Goal: Task Accomplishment & Management: Complete application form

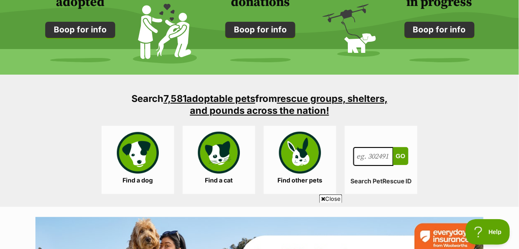
scroll to position [820, 0]
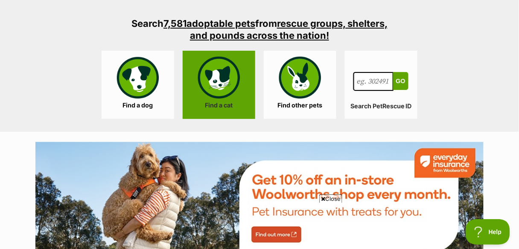
click at [214, 94] on link "Find a cat" at bounding box center [219, 85] width 73 height 68
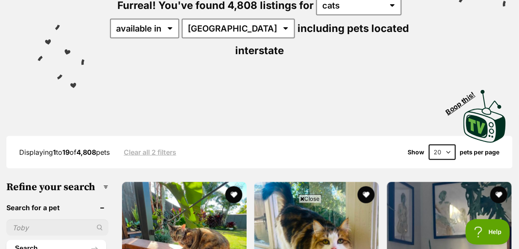
scroll to position [34, 0]
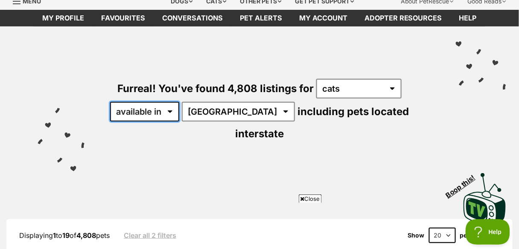
click at [153, 114] on select "available in located in" at bounding box center [144, 112] width 69 height 20
select select "disabled"
click at [111, 102] on select "available in located in" at bounding box center [144, 112] width 69 height 20
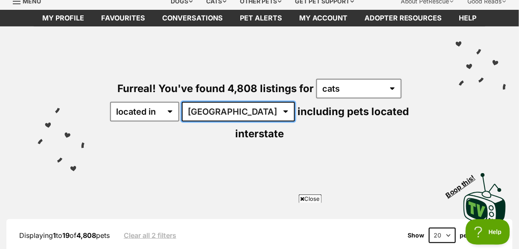
click at [205, 112] on select "Australia ACT NSW NT QLD SA TAS VIC WA" at bounding box center [238, 112] width 113 height 20
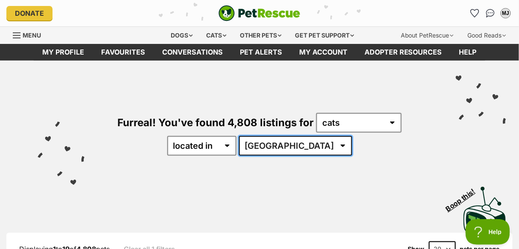
click at [287, 145] on select "Australia ACT NSW NT QLD SA TAS VIC WA" at bounding box center [295, 146] width 113 height 20
select select "QLD"
click at [266, 136] on select "Australia ACT NSW NT QLD SA TAS VIC WA" at bounding box center [295, 146] width 113 height 20
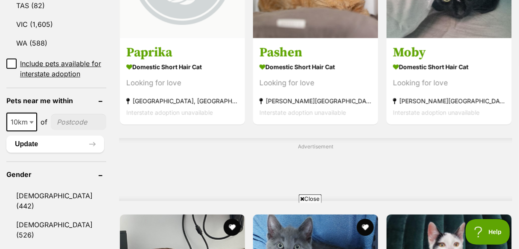
scroll to position [615, 0]
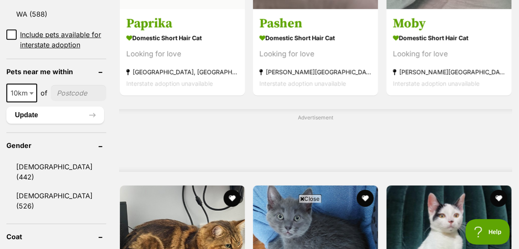
click at [30, 84] on span at bounding box center [32, 93] width 9 height 19
select select "25"
click at [68, 85] on input"] "postcode" at bounding box center [79, 93] width 54 height 16
type input"] "4560"
click at [76, 107] on button "Update" at bounding box center [55, 115] width 98 height 17
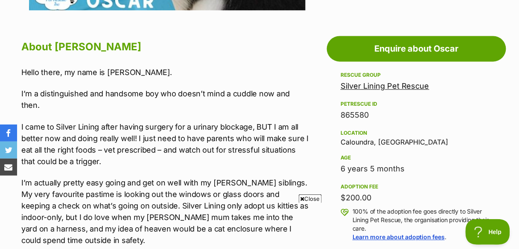
scroll to position [478, 0]
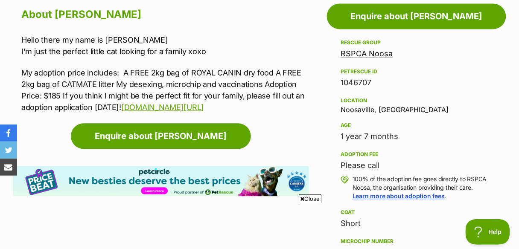
scroll to position [478, 0]
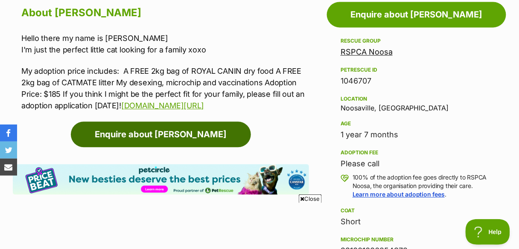
click at [206, 138] on link "Enquire about Maggie" at bounding box center [161, 135] width 180 height 26
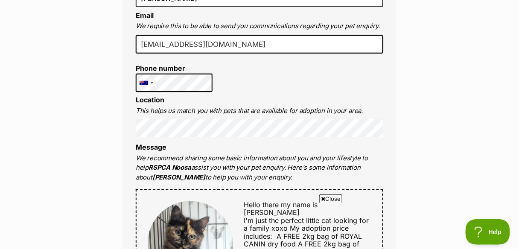
click at [265, 92] on div "Full name Millie Jackson Email We require this to be able to send you communica…" at bounding box center [259, 239] width 273 height 553
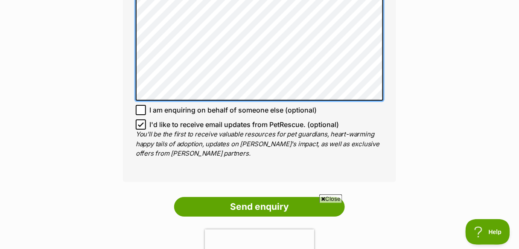
scroll to position [649, 0]
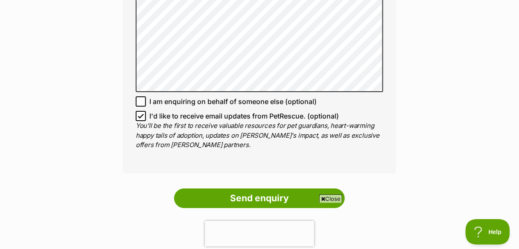
click at [176, 111] on span "I'd like to receive email updates from PetRescue. (optional)" at bounding box center [245, 116] width 190 height 10
click at [146, 111] on input "I'd like to receive email updates from PetRescue. (optional)" at bounding box center [141, 116] width 10 height 10
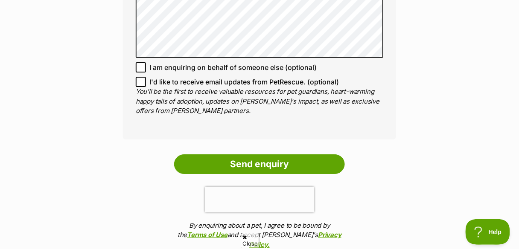
scroll to position [0, 0]
click at [290, 77] on span "I'd like to receive email updates from PetRescue. (optional)" at bounding box center [245, 82] width 190 height 10
click at [146, 77] on input "I'd like to receive email updates from PetRescue. (optional)" at bounding box center [141, 82] width 10 height 10
checkbox input "true"
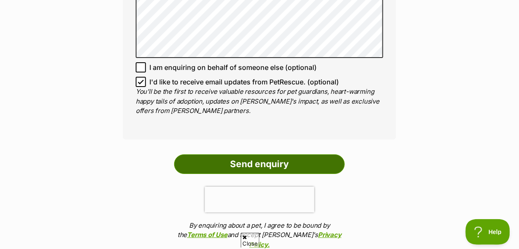
click at [291, 160] on input "Send enquiry" at bounding box center [259, 165] width 171 height 20
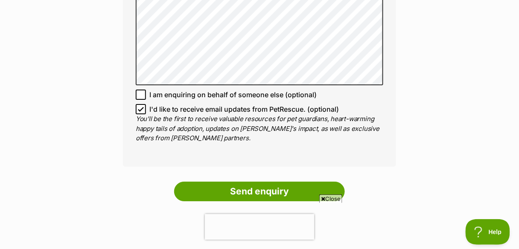
scroll to position [615, 0]
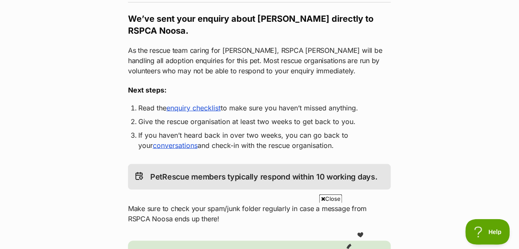
scroll to position [137, 0]
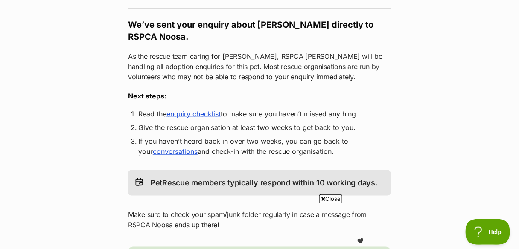
click at [205, 115] on link "enquiry checklist" at bounding box center [194, 114] width 54 height 9
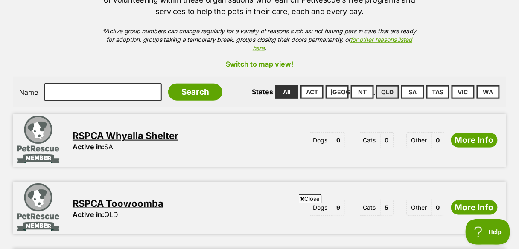
click at [394, 85] on link "QLD" at bounding box center [387, 92] width 23 height 14
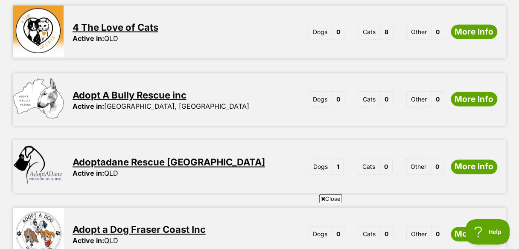
scroll to position [205, 0]
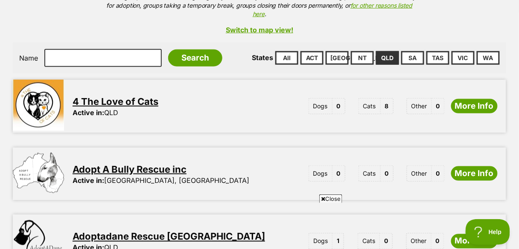
drag, startPoint x: 99, startPoint y: 91, endPoint x: 104, endPoint y: 94, distance: 5.6
click at [104, 96] on link "4 The Love of Cats" at bounding box center [116, 101] width 86 height 11
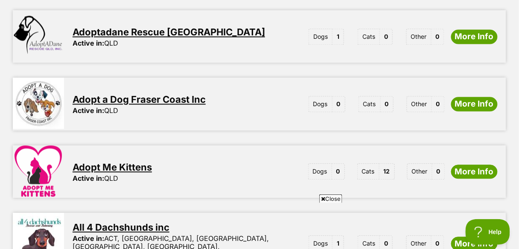
click at [124, 162] on link "Adopt Me Kittens" at bounding box center [112, 167] width 79 height 11
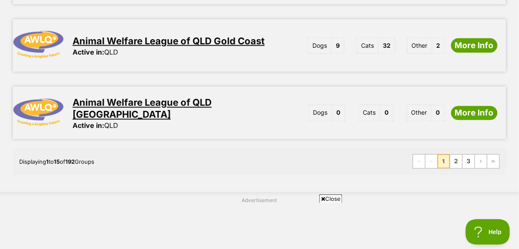
scroll to position [1196, 0]
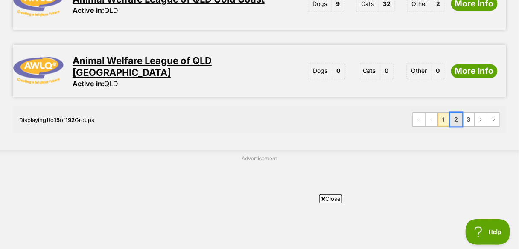
click at [454, 113] on link "2" at bounding box center [457, 120] width 12 height 14
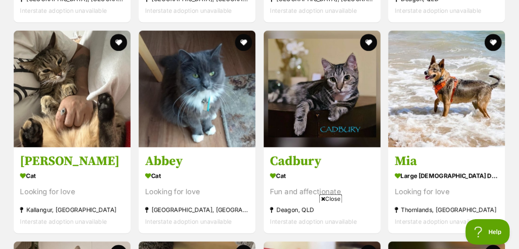
scroll to position [1094, 0]
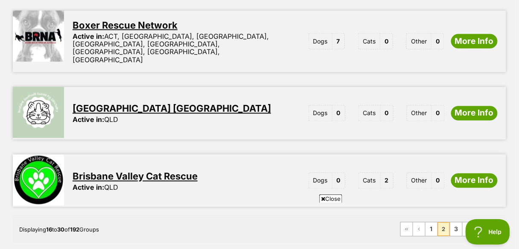
scroll to position [1128, 0]
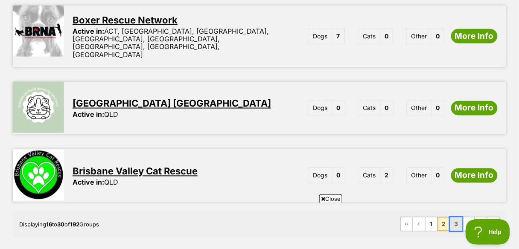
click at [456, 218] on link "3" at bounding box center [457, 225] width 12 height 14
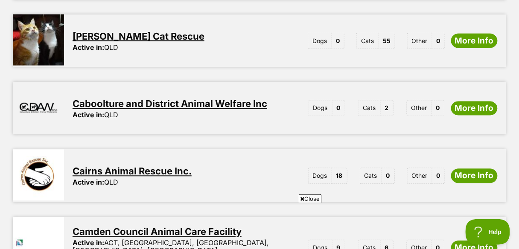
scroll to position [342, 0]
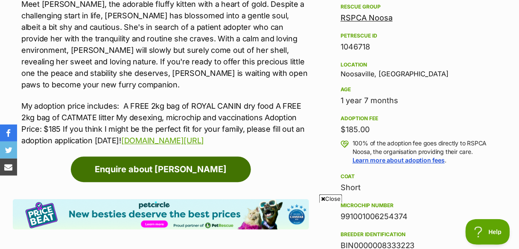
click at [153, 166] on link "Enquire about [PERSON_NAME]" at bounding box center [161, 170] width 180 height 26
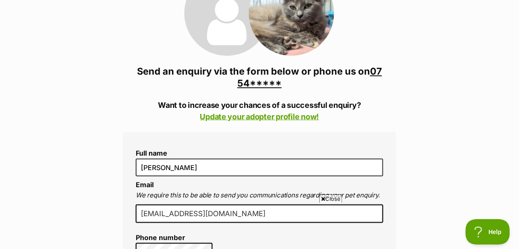
scroll to position [137, 0]
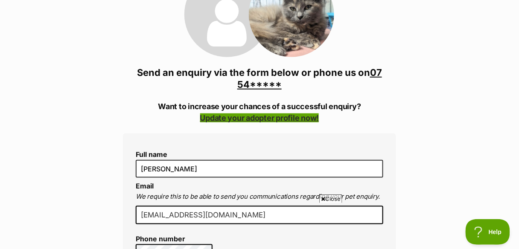
click at [298, 120] on link "Update your adopter profile now!" at bounding box center [259, 118] width 119 height 9
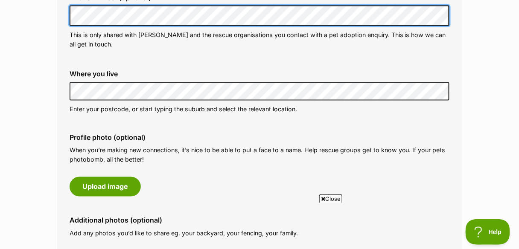
scroll to position [342, 0]
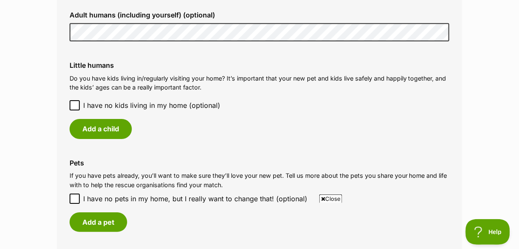
scroll to position [683, 0]
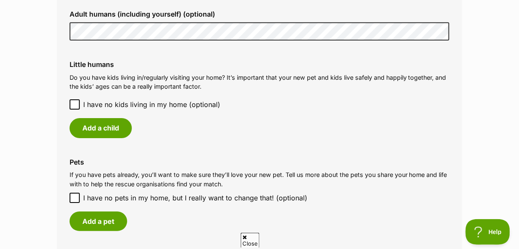
click at [128, 108] on span "I have no kids living in my home (optional)" at bounding box center [151, 105] width 137 height 10
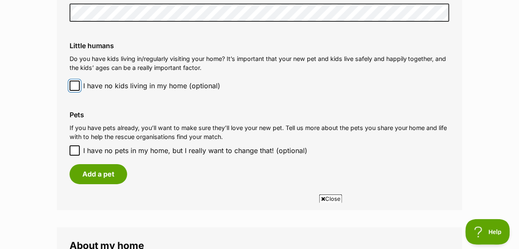
scroll to position [752, 0]
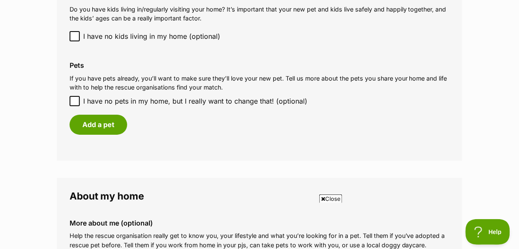
click at [76, 103] on icon at bounding box center [75, 101] width 6 height 6
click at [76, 103] on input "I have no pets in my home, but I really want to change that! (optional)" at bounding box center [75, 101] width 10 height 10
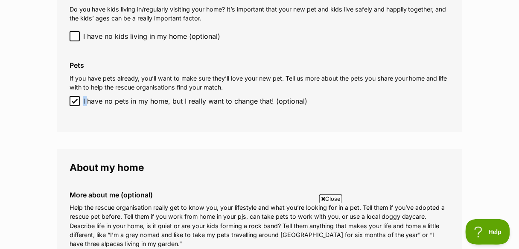
click at [76, 103] on icon at bounding box center [75, 101] width 6 height 6
click at [76, 103] on input "I have no pets in my home, but I really want to change that! (optional)" at bounding box center [75, 101] width 10 height 10
checkbox input "false"
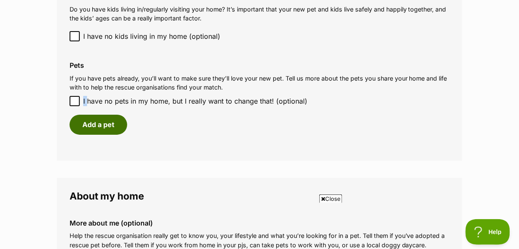
click at [95, 125] on button "Add a pet" at bounding box center [99, 125] width 58 height 20
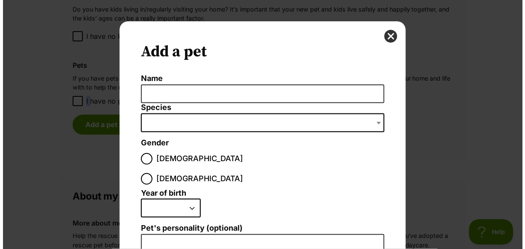
scroll to position [0, 0]
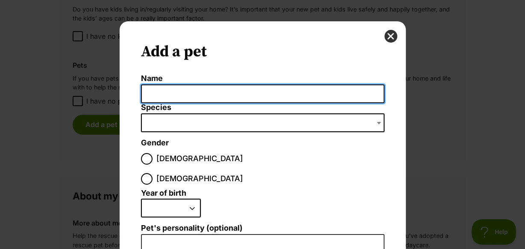
click at [163, 90] on input "Name" at bounding box center [262, 94] width 243 height 19
type input "Prinnie"
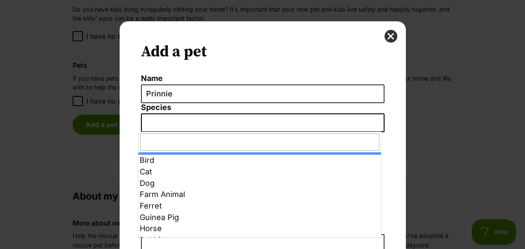
click at [202, 124] on span "Dialog Window - Close (Press escape to close)" at bounding box center [262, 123] width 243 height 19
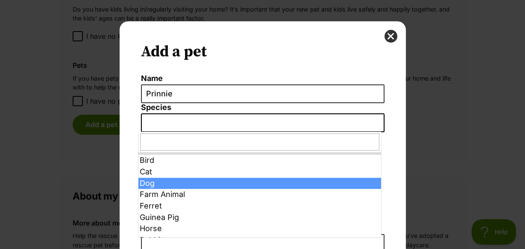
select select "1"
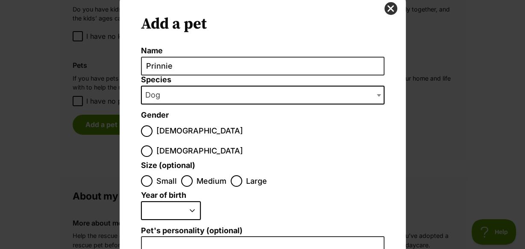
scroll to position [68, 0]
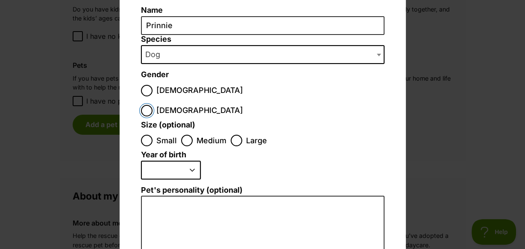
click at [153, 105] on input "[DEMOGRAPHIC_DATA]" at bounding box center [147, 111] width 12 height 12
radio input "true"
click at [188, 135] on input "Medium" at bounding box center [187, 141] width 12 height 12
radio input "true"
click at [178, 161] on select "2025 2024 2023 2022 2021 2020 2019 2018 2017 2016 2015 2014 2013 2012 2011 2010…" at bounding box center [171, 170] width 60 height 19
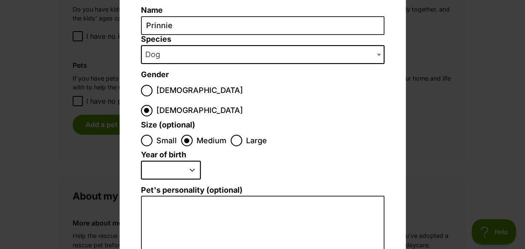
select select "2019"
click at [141, 161] on select "2025 2024 2023 2022 2021 2020 2019 2018 2017 2016 2015 2014 2013 2012 2011 2010…" at bounding box center [171, 170] width 60 height 19
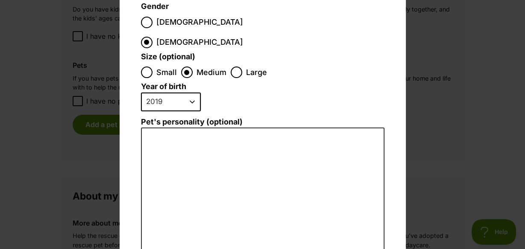
scroll to position [205, 0]
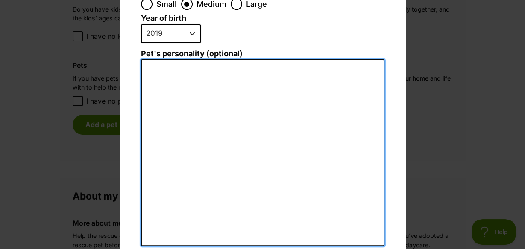
click at [195, 76] on textarea "Pet's personality (optional)" at bounding box center [262, 152] width 243 height 187
type textarea "Lazy Barky Playful Loving"
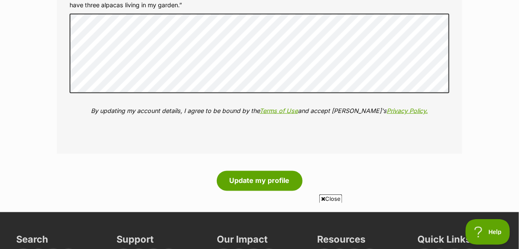
scroll to position [1196, 0]
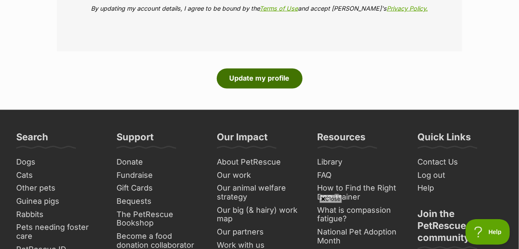
click at [256, 79] on button "Update my profile" at bounding box center [260, 79] width 86 height 20
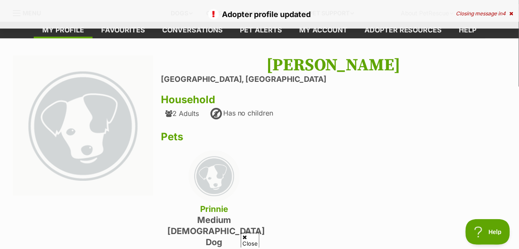
scroll to position [34, 0]
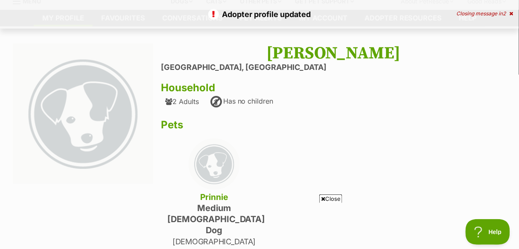
click at [189, 105] on div "2 Adults" at bounding box center [182, 102] width 34 height 8
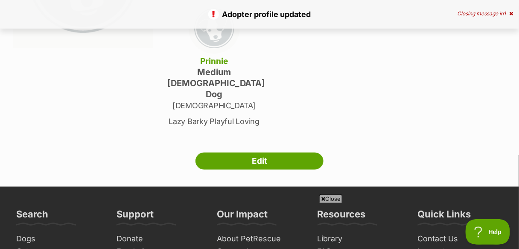
scroll to position [171, 0]
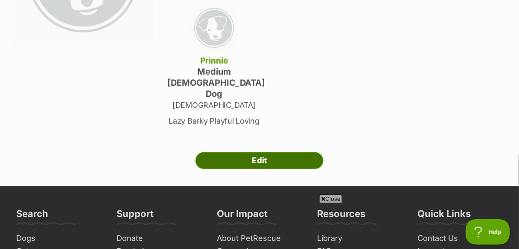
click at [255, 153] on link "Edit" at bounding box center [260, 161] width 128 height 17
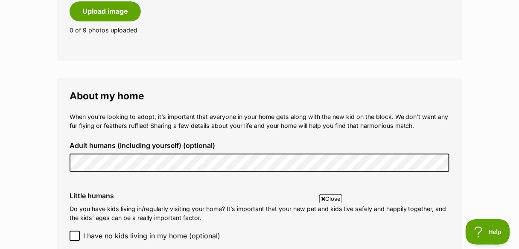
scroll to position [581, 0]
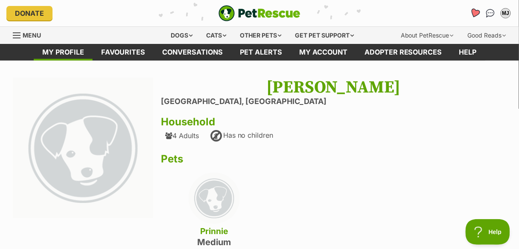
click at [478, 16] on icon "Favourites" at bounding box center [476, 13] width 12 height 11
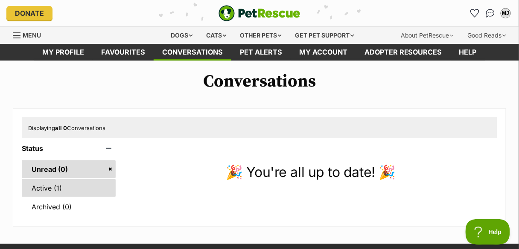
click at [47, 188] on link "Active (1)" at bounding box center [69, 188] width 94 height 18
